Goal: Transaction & Acquisition: Purchase product/service

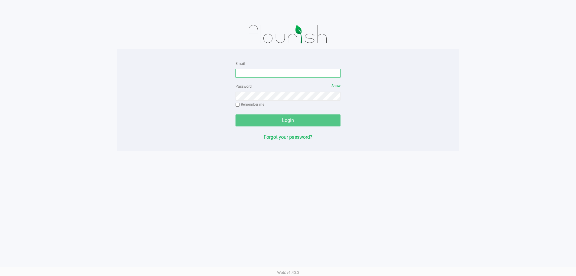
click at [270, 72] on input "Email" at bounding box center [288, 73] width 105 height 9
type input "[EMAIL_ADDRESS][DOMAIN_NAME]"
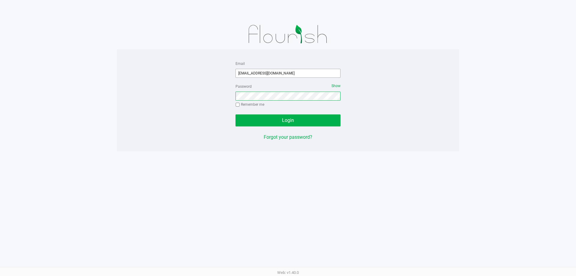
click at [236, 114] on button "Login" at bounding box center [288, 120] width 105 height 12
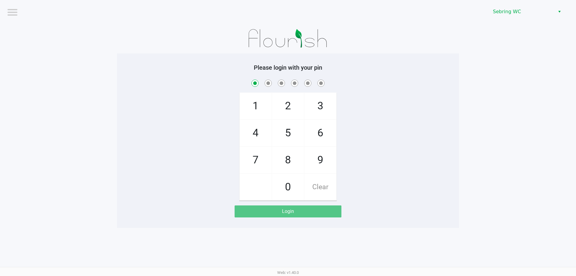
checkbox input "true"
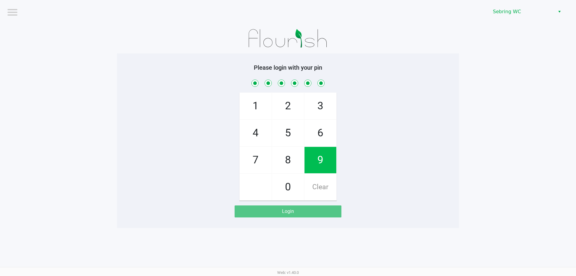
checkbox input "true"
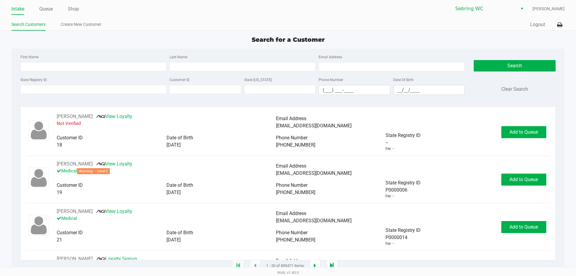
click at [528, 23] on div "Quick Sale Logout" at bounding box center [426, 24] width 277 height 11
click at [532, 24] on button "Logout" at bounding box center [537, 24] width 15 height 7
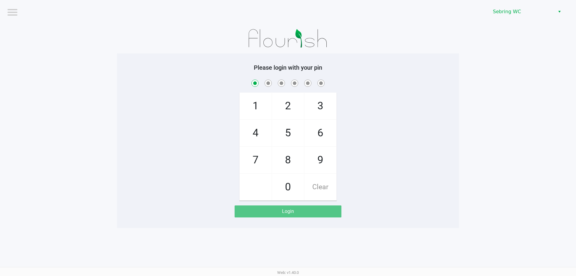
checkbox input "true"
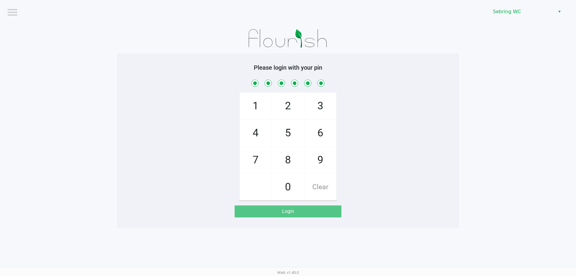
checkbox input "true"
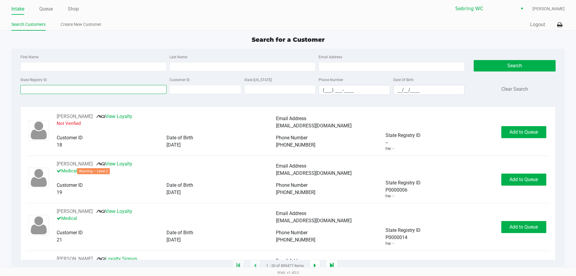
click at [113, 91] on input "State Registry ID" at bounding box center [93, 89] width 146 height 9
type input "1562"
click at [397, 93] on input "__/__/____" at bounding box center [429, 89] width 71 height 9
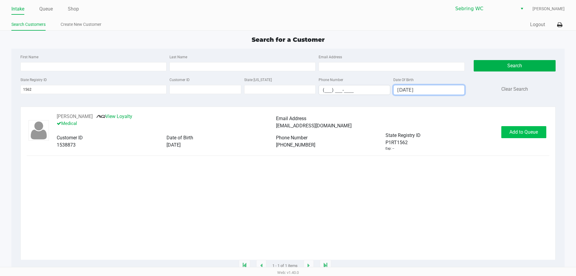
type input "[DATE]"
click at [523, 134] on span "Add to Queue" at bounding box center [524, 132] width 29 height 6
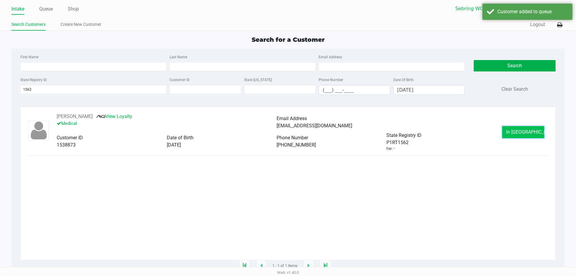
click at [520, 133] on span "In [GEOGRAPHIC_DATA]" at bounding box center [531, 132] width 50 height 6
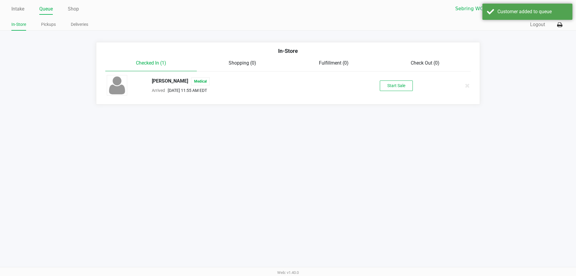
click at [401, 82] on button "Start Sale" at bounding box center [396, 85] width 33 height 11
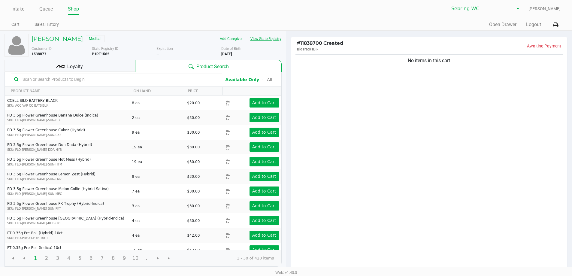
click at [268, 39] on button "View State Registry" at bounding box center [263, 39] width 35 height 10
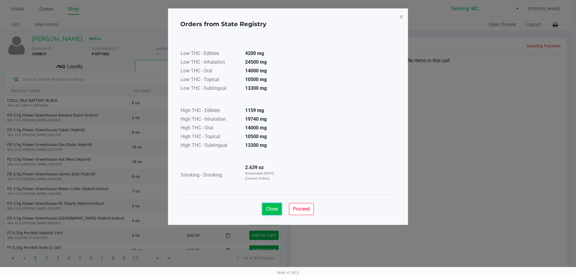
click at [275, 210] on span "Close" at bounding box center [272, 209] width 12 height 6
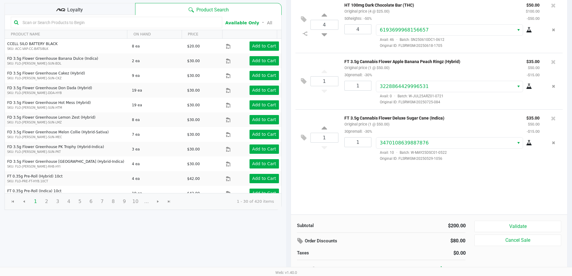
scroll to position [62, 0]
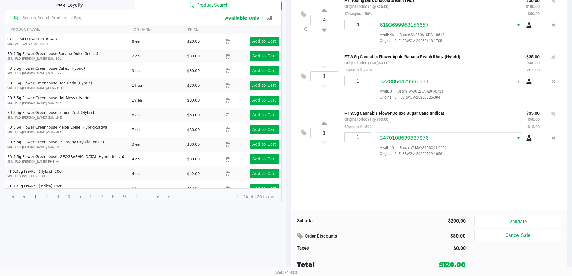
click at [94, 9] on div "Loyalty" at bounding box center [70, 4] width 131 height 12
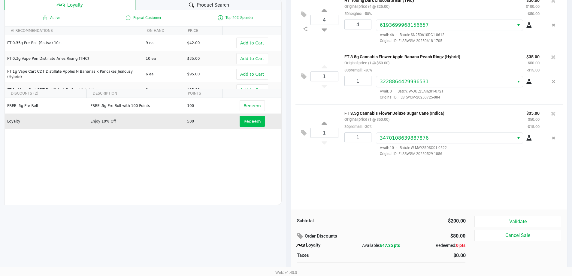
click at [249, 125] on button "Redeem" at bounding box center [252, 121] width 25 height 11
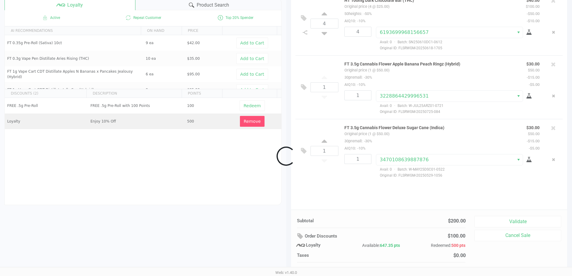
scroll to position [69, 0]
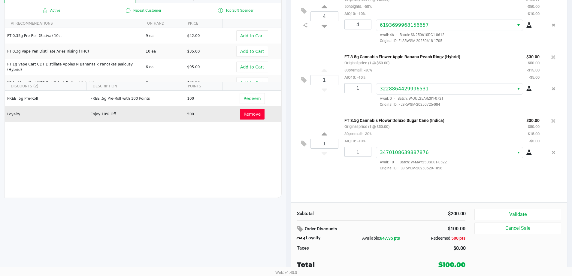
click at [249, 113] on span "Remove" at bounding box center [252, 114] width 17 height 5
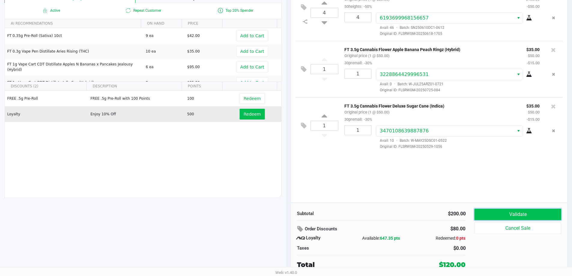
click at [534, 217] on button "Validate" at bounding box center [517, 214] width 86 height 11
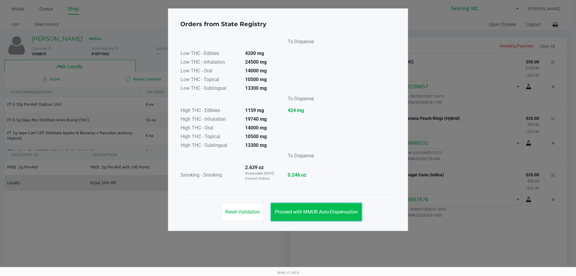
click at [332, 212] on span "Proceed with MMUR Auto-Dispensation" at bounding box center [316, 212] width 83 height 6
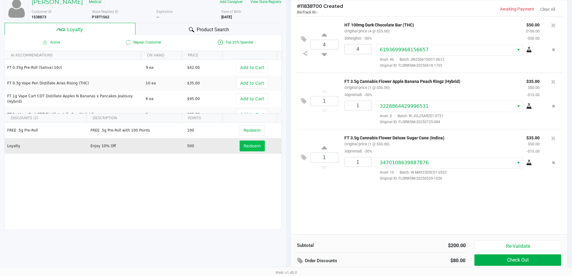
scroll to position [69, 0]
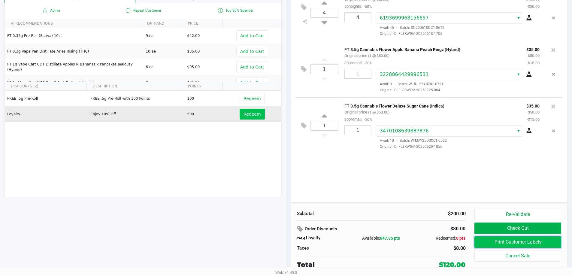
click at [502, 240] on button "Print Customer Labels" at bounding box center [517, 241] width 86 height 11
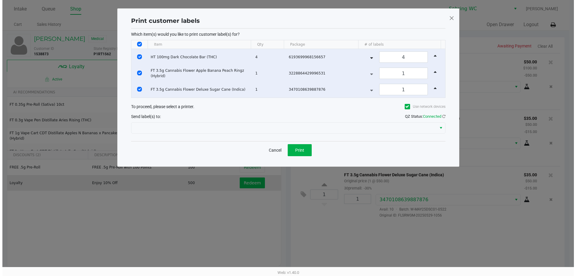
scroll to position [0, 0]
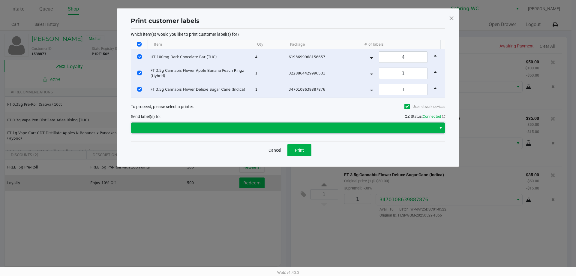
click at [268, 129] on span at bounding box center [284, 127] width 298 height 7
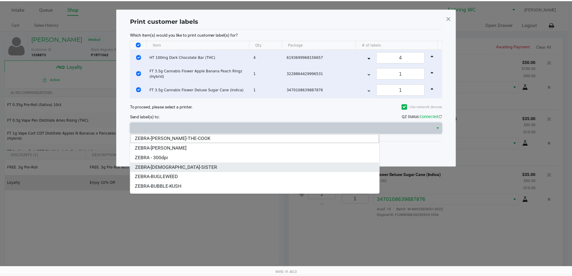
scroll to position [7, 0]
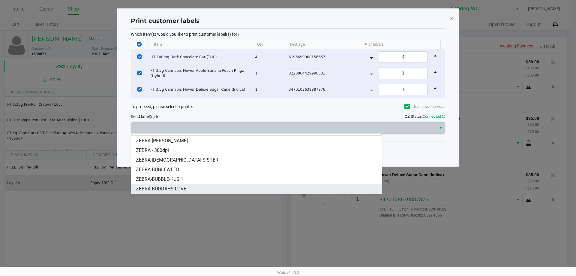
click at [190, 192] on li "ZEBRA-BUDDAHS-LOVE" at bounding box center [256, 189] width 251 height 10
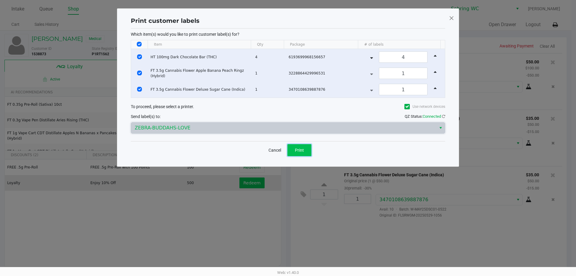
click at [299, 153] on button "Print" at bounding box center [300, 150] width 24 height 12
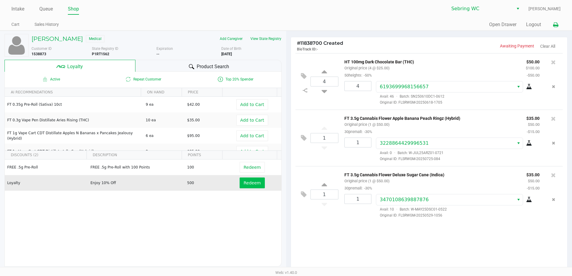
click at [553, 24] on icon at bounding box center [555, 25] width 5 height 4
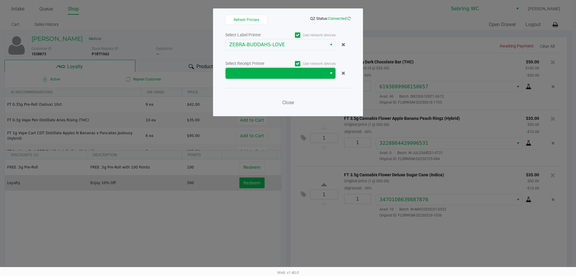
click at [286, 74] on span at bounding box center [276, 73] width 94 height 7
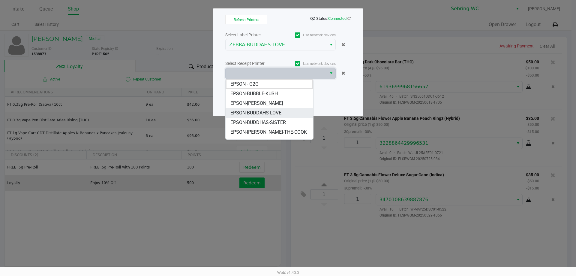
click at [282, 113] on li "EPSON-BUDDAHS-LOVE" at bounding box center [270, 113] width 88 height 10
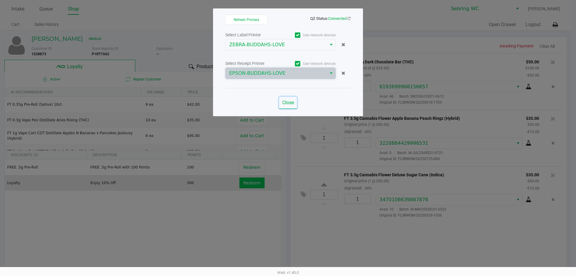
click at [282, 103] on button "Close" at bounding box center [288, 103] width 18 height 12
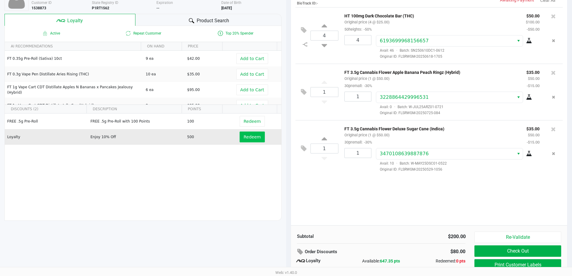
scroll to position [69, 0]
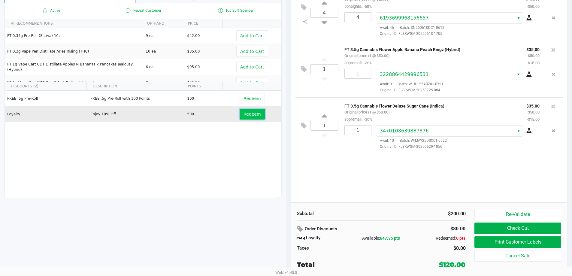
click at [251, 114] on span "Redeem" at bounding box center [251, 114] width 17 height 5
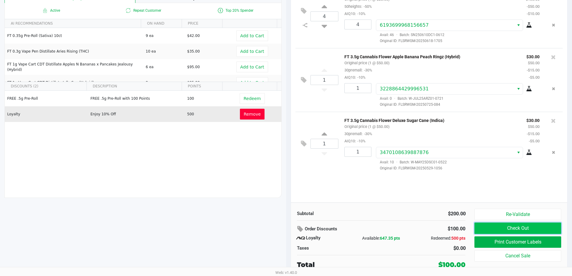
click at [528, 224] on button "Check Out" at bounding box center [517, 227] width 86 height 11
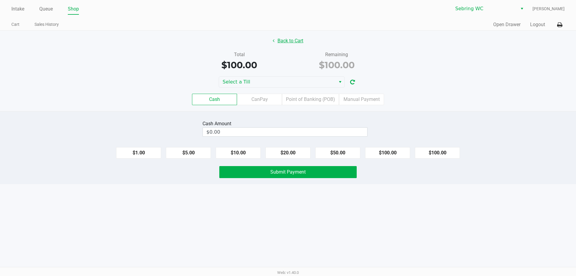
click at [283, 39] on button "Back to Cart" at bounding box center [288, 40] width 38 height 11
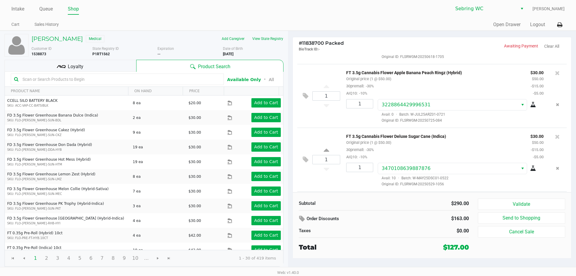
scroll to position [117, 0]
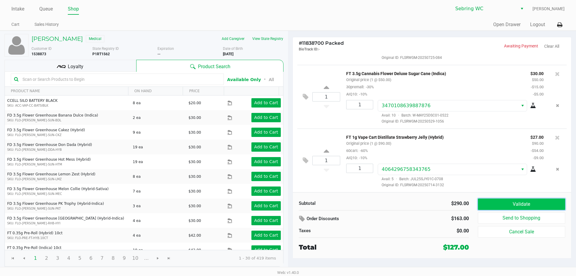
click at [486, 210] on button "Validate" at bounding box center [521, 203] width 87 height 11
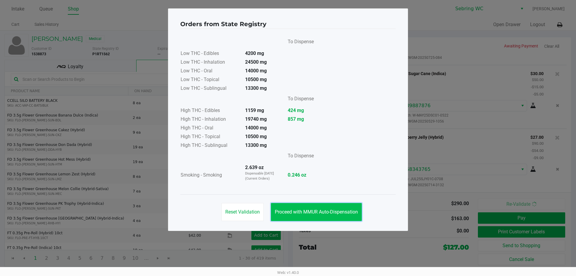
click at [301, 207] on button "Proceed with MMUR Auto-Dispensation" at bounding box center [316, 212] width 91 height 18
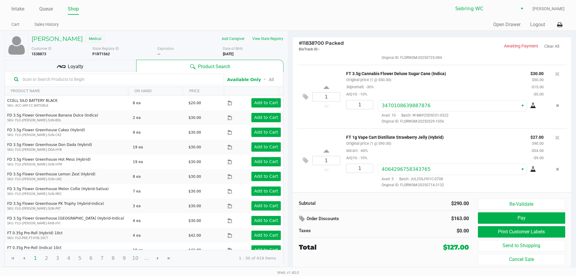
click at [106, 61] on div "Loyalty" at bounding box center [71, 66] width 132 height 12
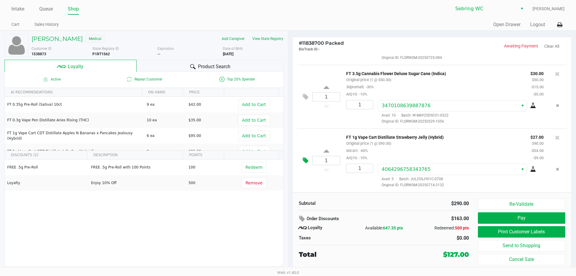
click at [305, 161] on icon at bounding box center [306, 160] width 6 height 7
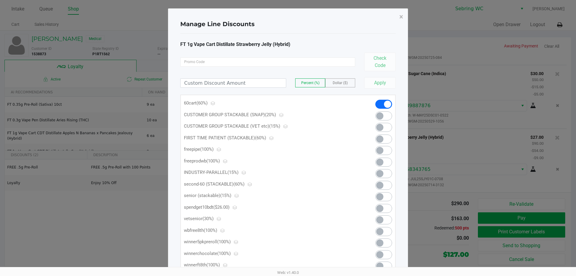
click at [381, 206] on span at bounding box center [379, 208] width 7 height 7
click at [384, 102] on span at bounding box center [387, 104] width 7 height 7
click at [383, 104] on span at bounding box center [379, 104] width 7 height 7
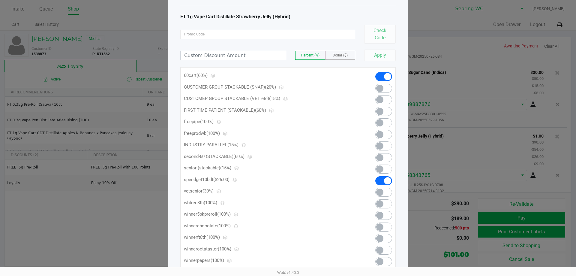
scroll to position [47, 0]
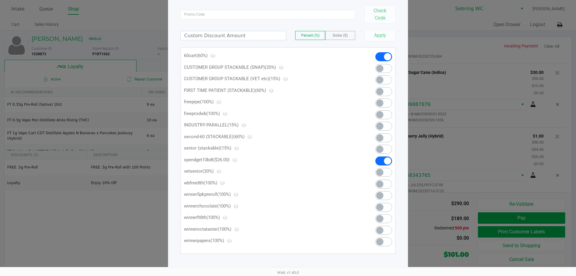
click at [379, 57] on span at bounding box center [383, 56] width 17 height 9
click at [378, 55] on span at bounding box center [379, 56] width 7 height 7
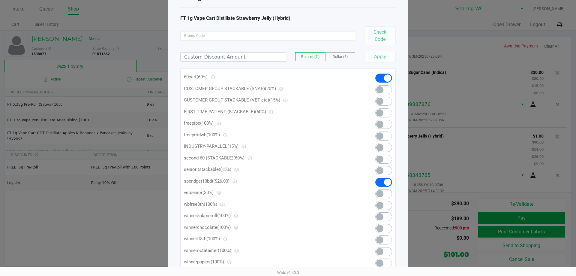
scroll to position [0, 0]
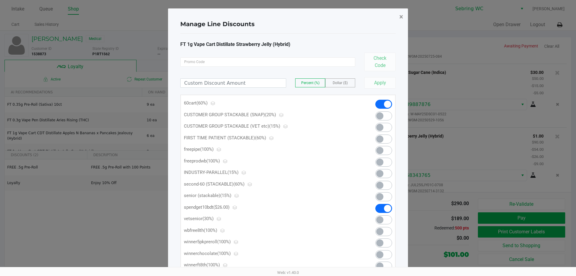
click at [402, 17] on span "×" at bounding box center [401, 17] width 4 height 8
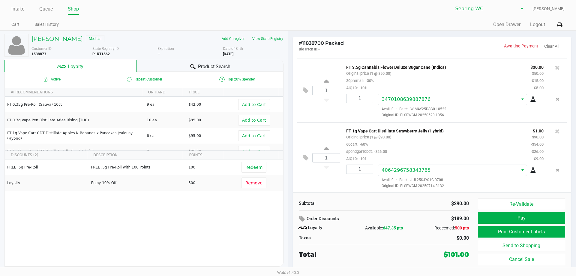
scroll to position [124, 0]
click at [507, 228] on button "Print Customer Labels" at bounding box center [521, 231] width 87 height 11
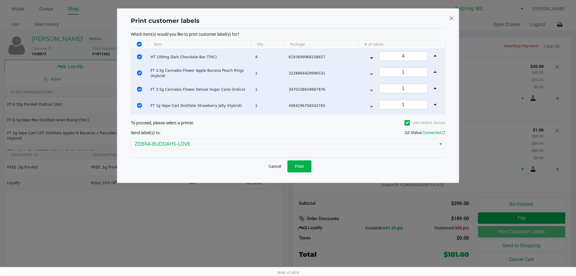
click at [138, 43] on input "Select All Rows" at bounding box center [139, 44] width 5 height 5
checkbox input "false"
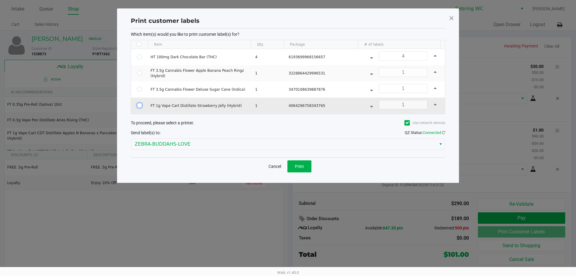
click at [141, 104] on input "Select Row" at bounding box center [139, 105] width 5 height 5
checkbox input "true"
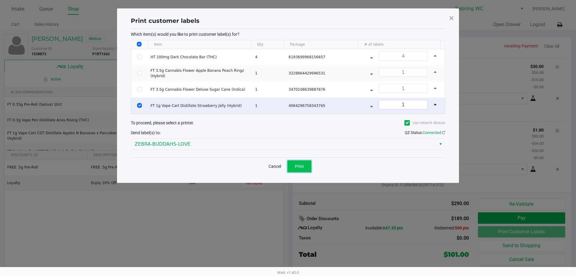
click at [300, 166] on span "Print" at bounding box center [299, 166] width 9 height 5
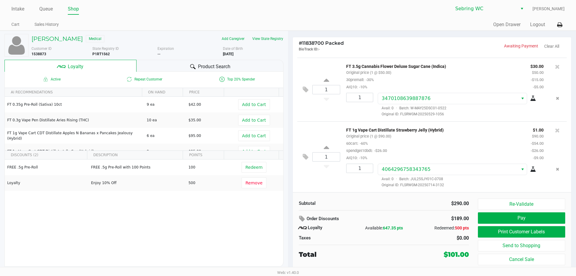
click at [221, 60] on div "Product Search" at bounding box center [210, 66] width 147 height 12
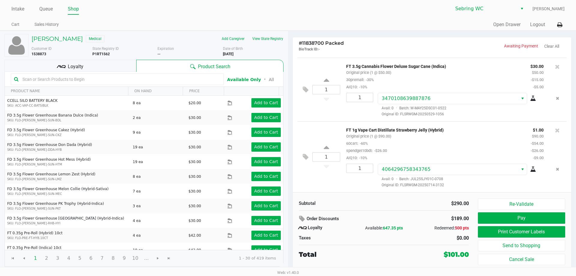
click at [182, 79] on input "text" at bounding box center [120, 79] width 200 height 9
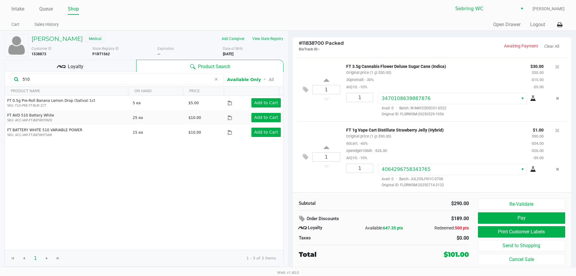
type input "510"
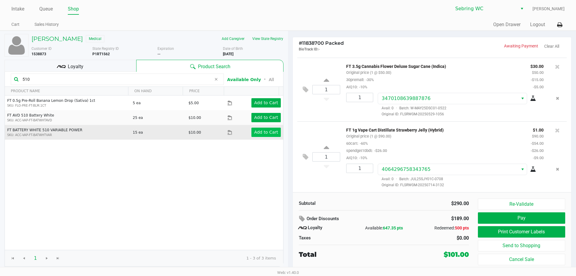
click at [264, 134] on app-button-loader "Add to Cart" at bounding box center [266, 132] width 24 height 5
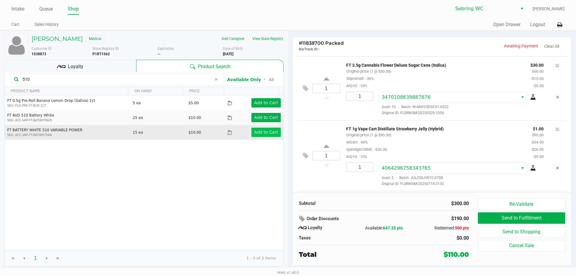
scroll to position [161, 0]
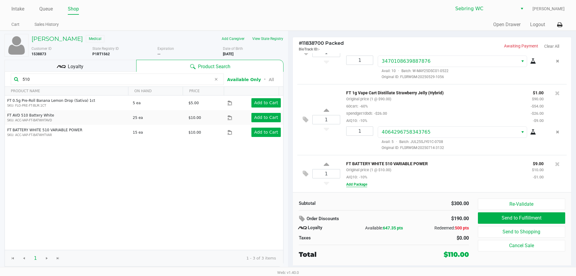
click at [364, 186] on button "Add Package" at bounding box center [356, 184] width 21 height 5
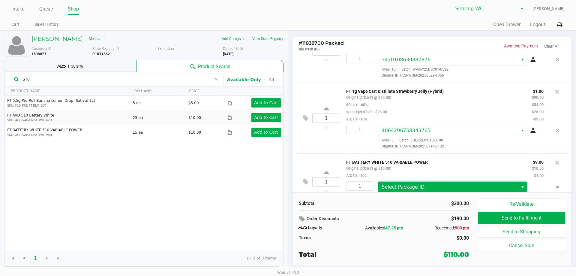
click at [392, 185] on span "Select Package ID" at bounding box center [448, 187] width 140 height 11
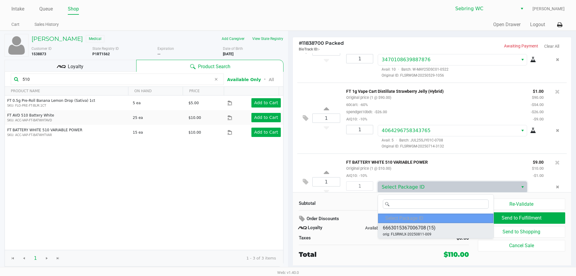
click at [393, 231] on span "6663015367006708" at bounding box center [404, 227] width 43 height 7
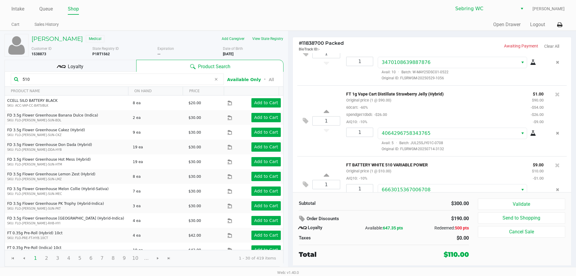
scroll to position [181, 0]
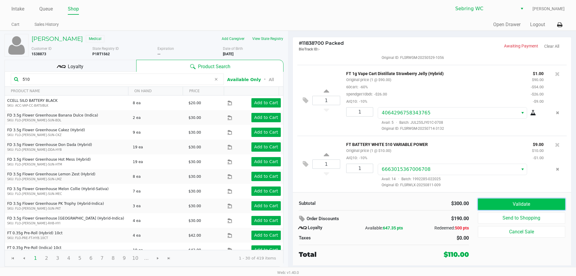
click at [511, 202] on button "Validate" at bounding box center [521, 203] width 87 height 11
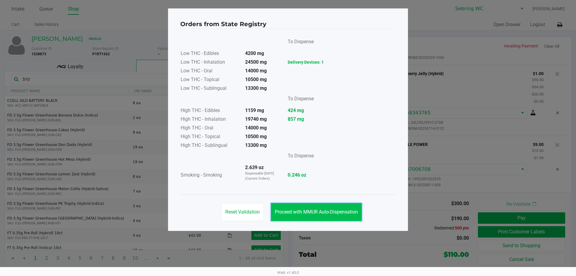
drag, startPoint x: 339, startPoint y: 212, endPoint x: 576, endPoint y: 86, distance: 268.4
click at [339, 212] on span "Proceed with MMUR Auto-Dispensation" at bounding box center [316, 212] width 83 height 6
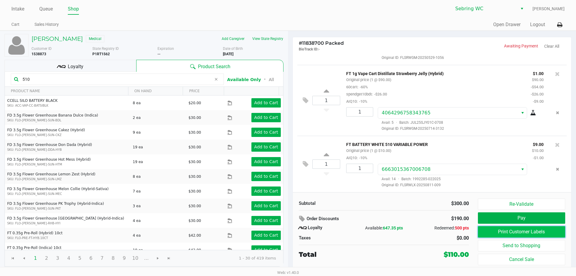
click at [502, 234] on button "Print Customer Labels" at bounding box center [521, 231] width 87 height 11
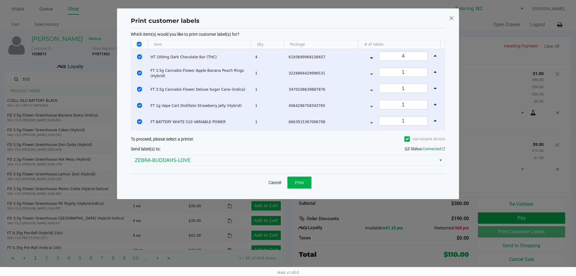
click at [140, 41] on th "Data table" at bounding box center [139, 44] width 17 height 9
click at [137, 46] on th "Data table" at bounding box center [139, 44] width 17 height 9
click at [139, 45] on input "Select All Rows" at bounding box center [139, 44] width 5 height 5
checkbox input "false"
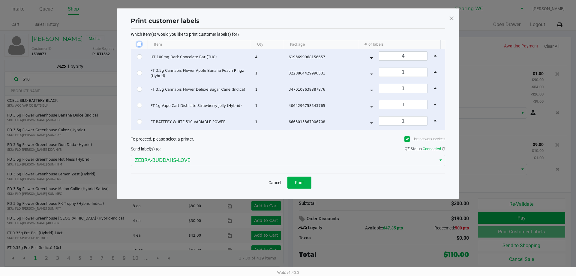
checkbox input "false"
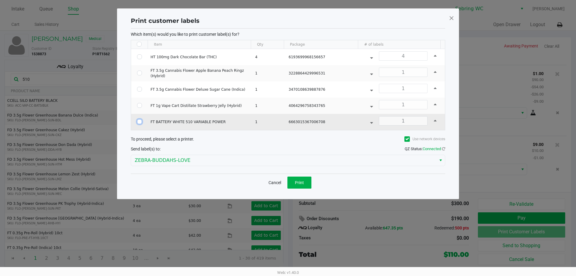
click at [140, 121] on input "Select Row" at bounding box center [139, 121] width 5 height 5
checkbox input "true"
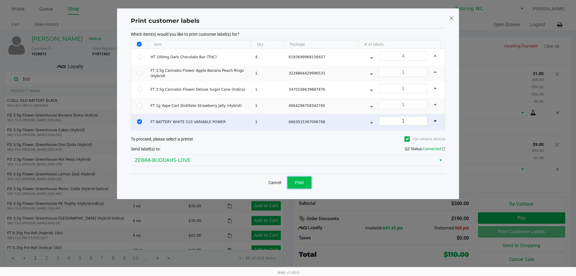
click at [299, 180] on span "Print" at bounding box center [299, 182] width 9 height 5
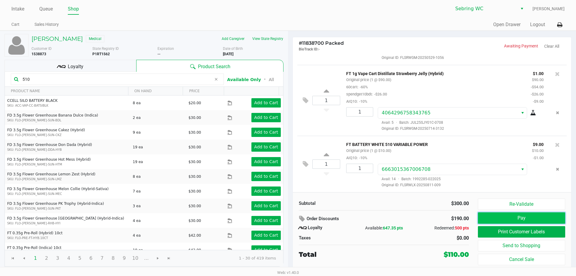
click at [528, 222] on button "Pay" at bounding box center [521, 217] width 87 height 11
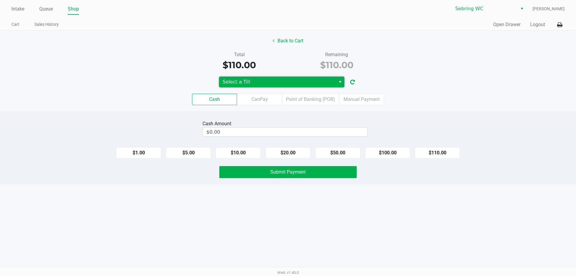
click at [275, 86] on span "Select a Till" at bounding box center [277, 82] width 117 height 11
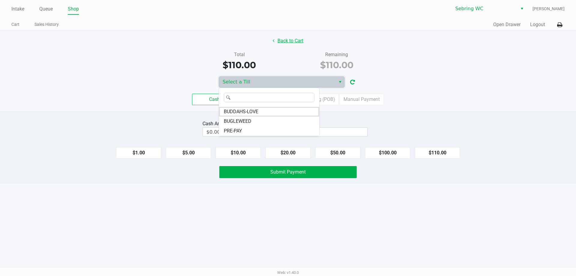
click at [294, 38] on button "Back to Cart" at bounding box center [288, 40] width 38 height 11
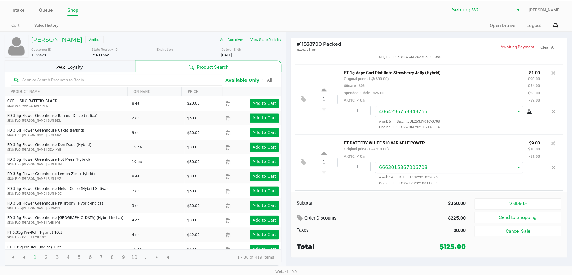
scroll to position [245, 0]
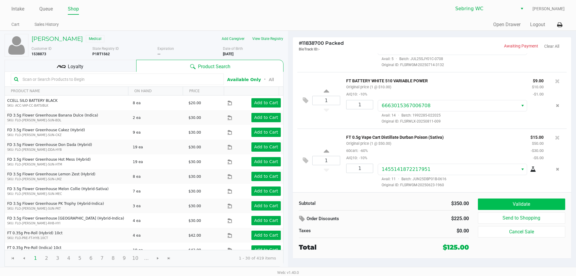
click at [535, 203] on button "Validate" at bounding box center [521, 203] width 87 height 11
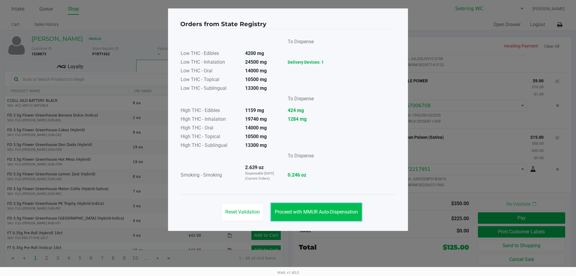
click at [318, 215] on button "Proceed with MMUR Auto-Dispensation" at bounding box center [316, 212] width 91 height 18
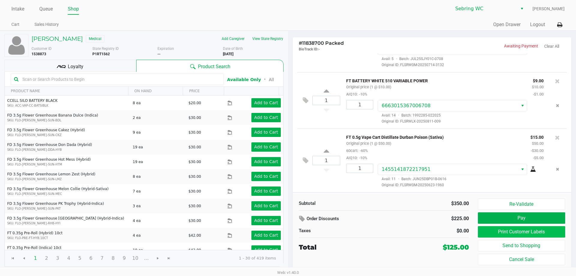
click at [510, 230] on button "Print Customer Labels" at bounding box center [521, 231] width 87 height 11
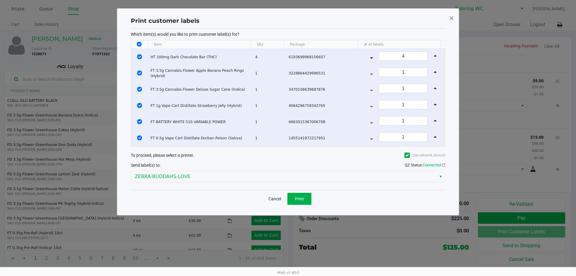
click at [139, 44] on input "Select All Rows" at bounding box center [139, 44] width 5 height 5
checkbox input "false"
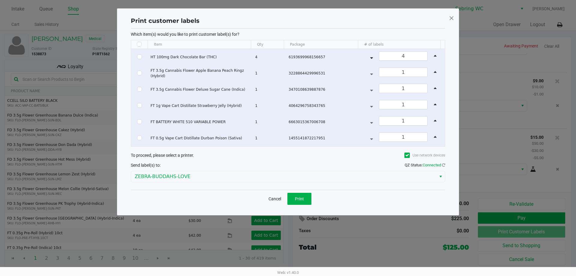
checkbox input "false"
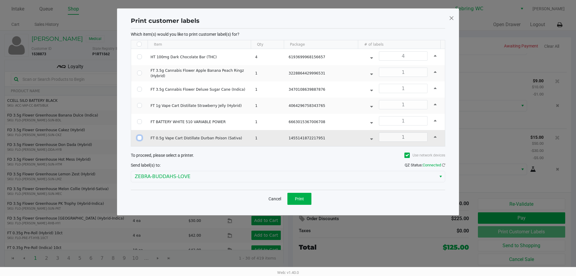
click at [139, 137] on input "Select Row" at bounding box center [139, 137] width 5 height 5
checkbox input "true"
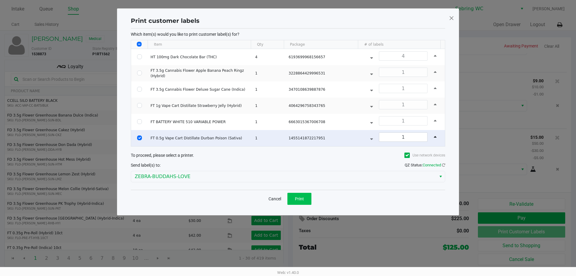
click at [298, 198] on span "Print" at bounding box center [299, 198] width 9 height 5
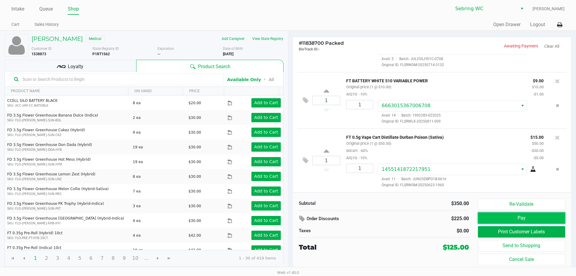
click at [495, 218] on button "Pay" at bounding box center [521, 217] width 87 height 11
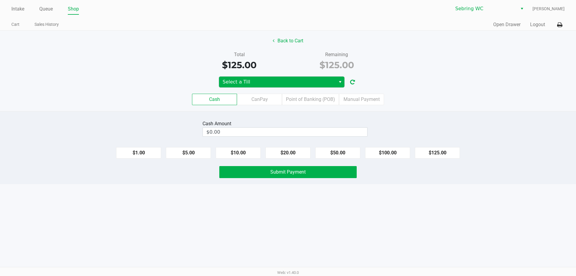
click at [314, 77] on span "Select a Till" at bounding box center [277, 82] width 117 height 11
click at [289, 112] on li "BUDDAHS-LOVE" at bounding box center [269, 112] width 100 height 10
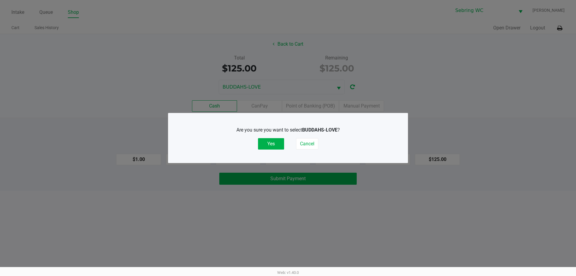
click at [270, 143] on button "Yes" at bounding box center [271, 143] width 26 height 11
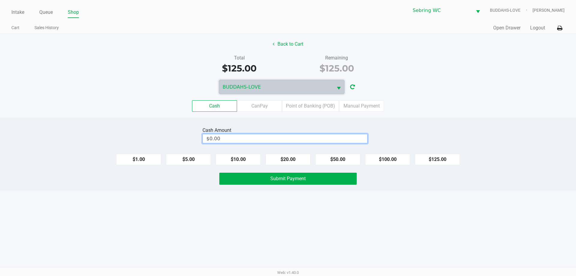
click at [345, 137] on input "$0.00" at bounding box center [285, 138] width 164 height 9
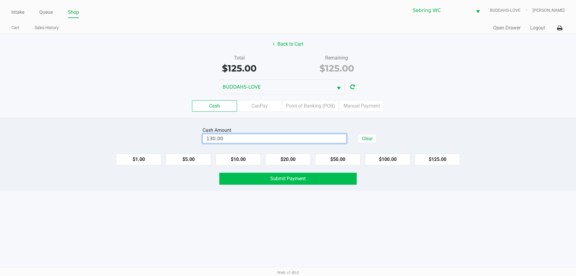
click at [303, 182] on button "Submit Payment" at bounding box center [287, 179] width 137 height 12
type input "$130.00"
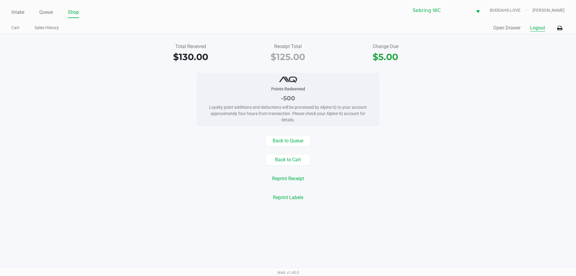
click at [532, 27] on button "Logout" at bounding box center [537, 27] width 15 height 7
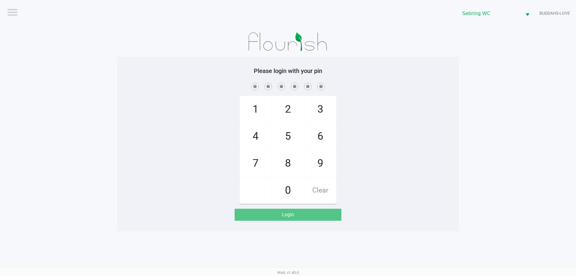
checkbox input "true"
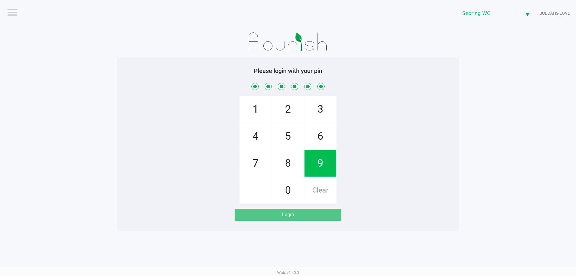
checkbox input "true"
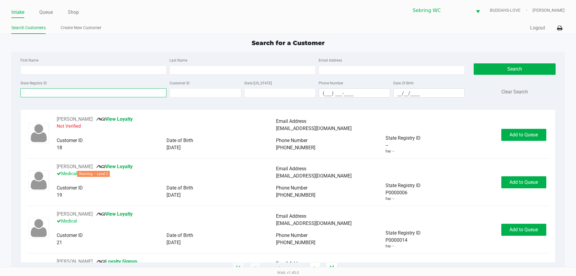
click at [111, 93] on input "State Registry ID" at bounding box center [93, 92] width 146 height 9
type input "3582"
click at [399, 90] on input "__/__/____" at bounding box center [429, 93] width 71 height 9
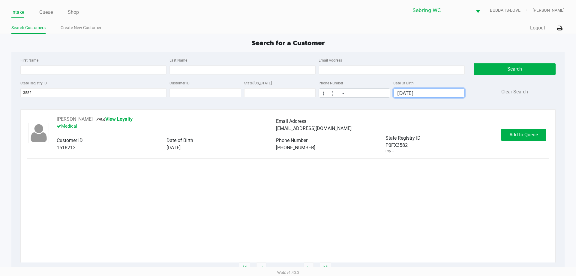
type input "[DATE]"
click at [527, 132] on span "Add to Queue" at bounding box center [524, 135] width 29 height 6
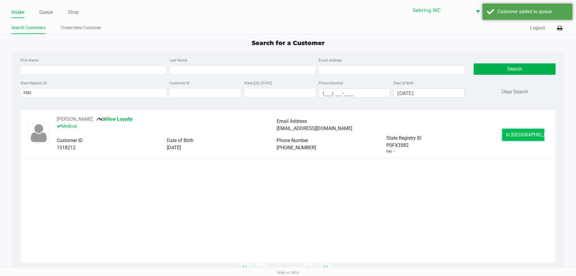
click at [522, 136] on span "In [GEOGRAPHIC_DATA]" at bounding box center [531, 135] width 50 height 6
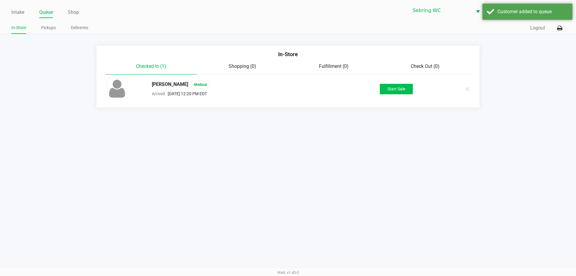
click at [400, 89] on button "Start Sale" at bounding box center [396, 89] width 33 height 11
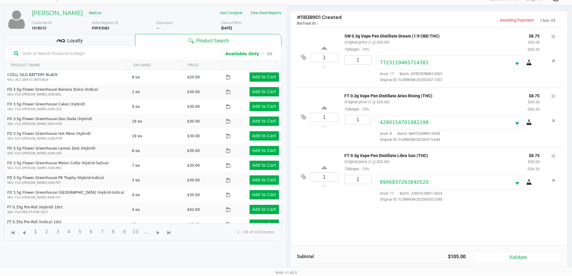
scroll to position [65, 0]
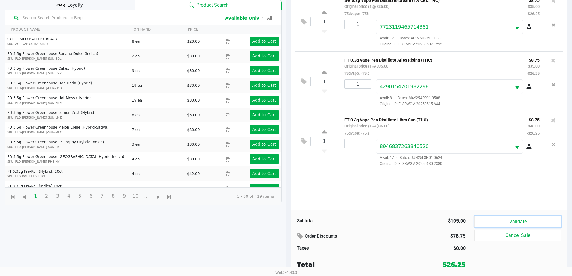
click at [515, 221] on button "Validate" at bounding box center [517, 221] width 86 height 11
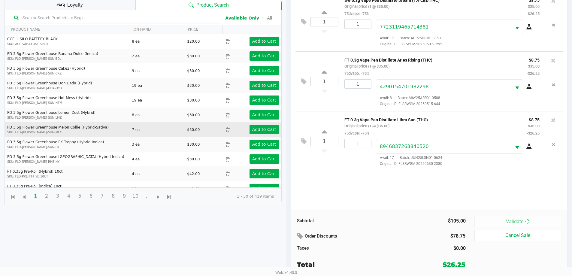
scroll to position [0, 0]
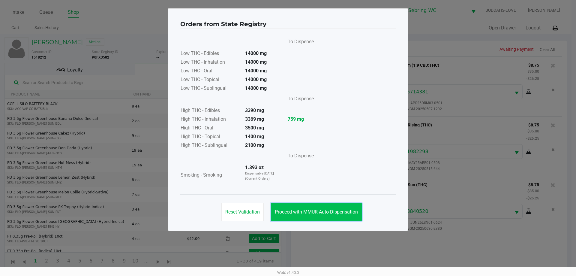
click at [321, 205] on button "Proceed with MMUR Auto-Dispensation" at bounding box center [316, 212] width 91 height 18
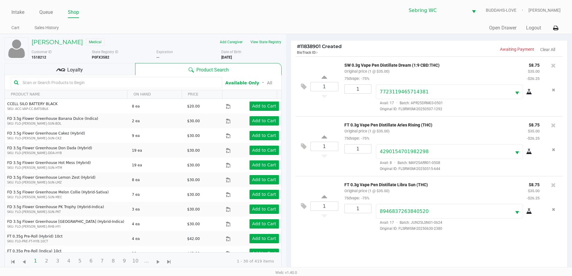
click at [95, 69] on div "Loyalty" at bounding box center [70, 69] width 131 height 12
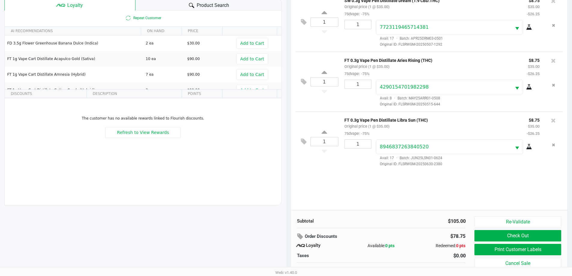
scroll to position [72, 0]
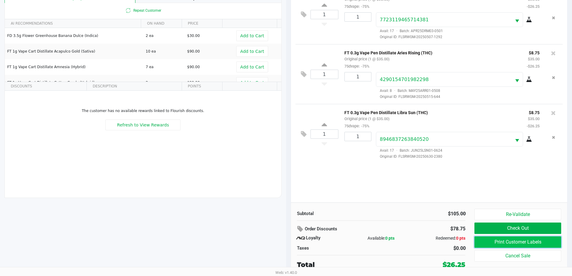
click at [498, 243] on button "Print Customer Labels" at bounding box center [517, 241] width 86 height 11
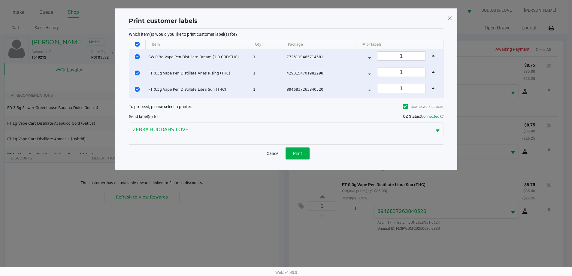
scroll to position [0, 0]
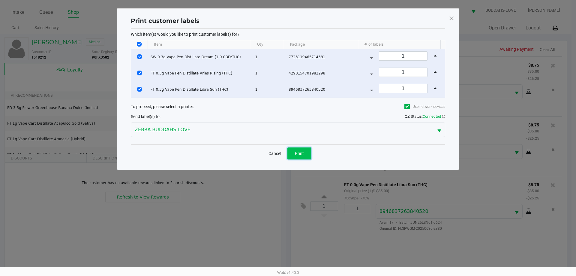
click at [300, 151] on span "Print" at bounding box center [299, 153] width 9 height 5
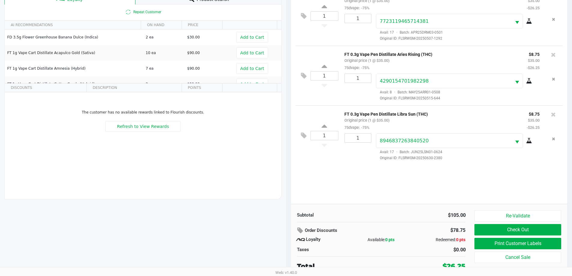
scroll to position [72, 0]
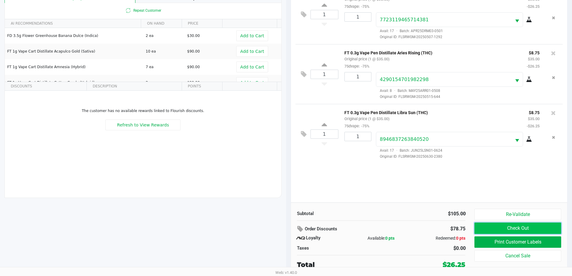
click at [496, 226] on button "Check Out" at bounding box center [517, 227] width 86 height 11
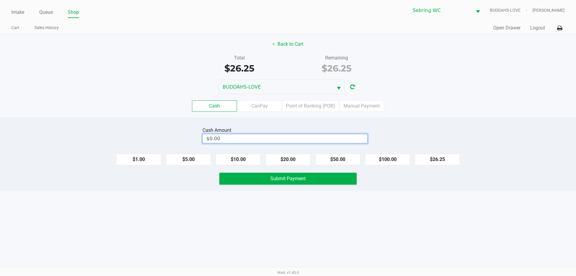
click at [339, 137] on input "$0.00" at bounding box center [285, 138] width 164 height 9
click at [264, 180] on button "Submit Payment" at bounding box center [287, 179] width 137 height 12
type input "$40.00"
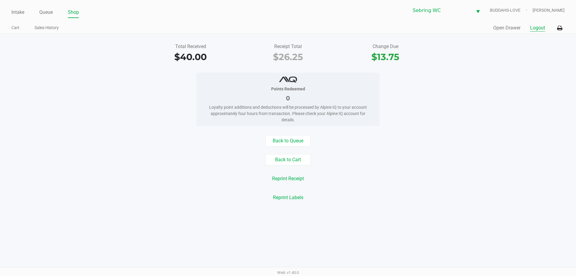
click at [538, 29] on button "Logout" at bounding box center [537, 27] width 15 height 7
